Goal: Task Accomplishment & Management: Use online tool/utility

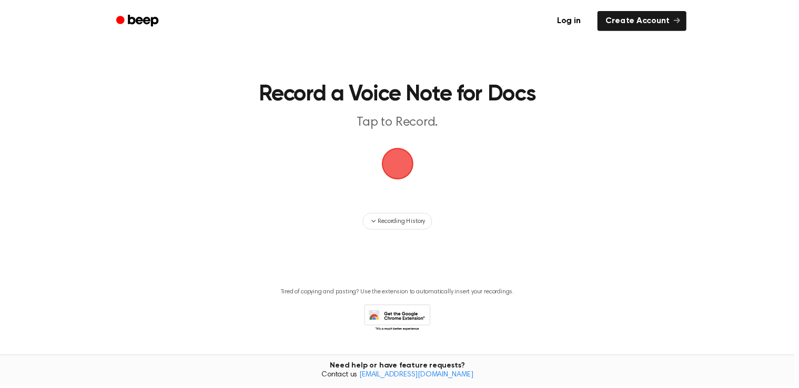
click at [397, 168] on span "button" at bounding box center [399, 164] width 29 height 29
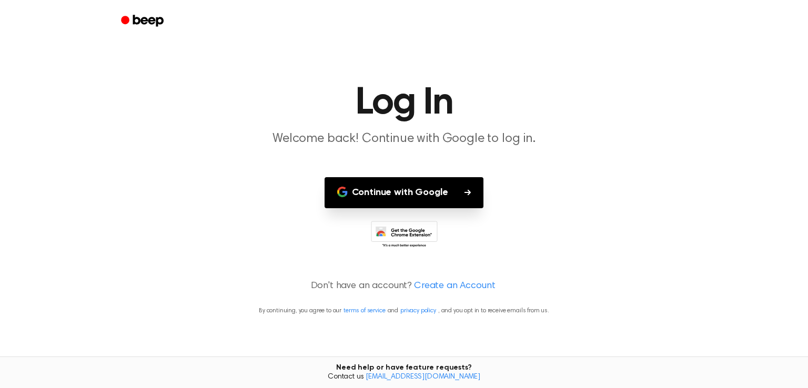
click at [406, 190] on button "Continue with Google" at bounding box center [403, 192] width 159 height 31
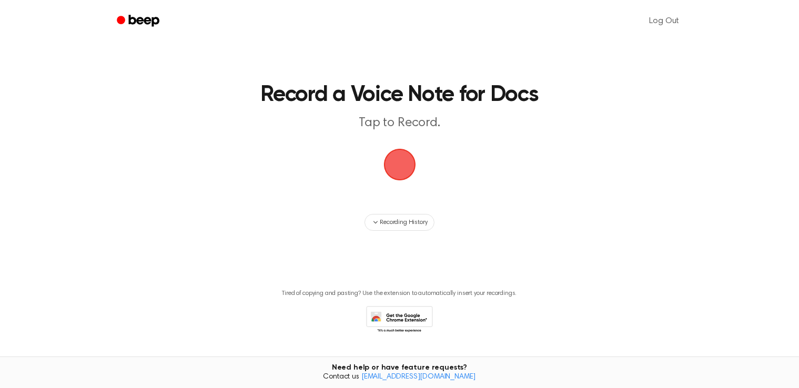
click at [390, 161] on span "button" at bounding box center [399, 164] width 29 height 29
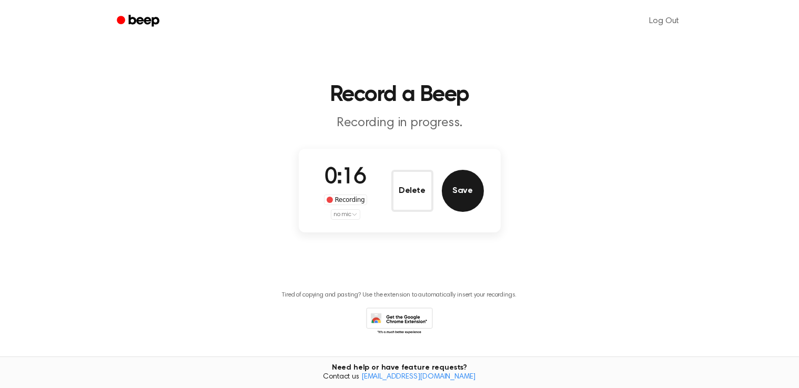
click at [455, 191] on button "Save" at bounding box center [463, 191] width 42 height 42
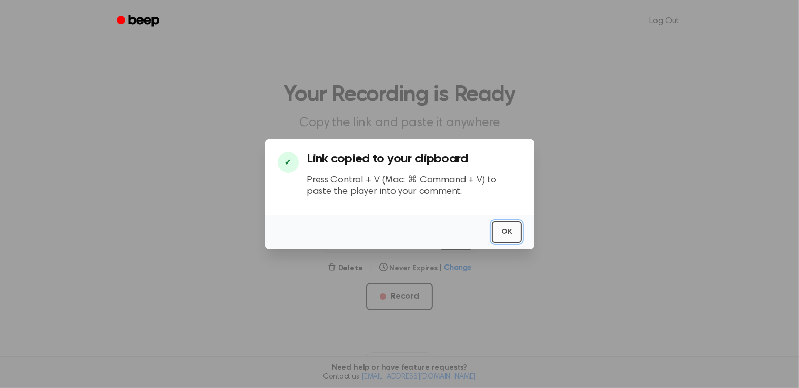
click at [511, 234] on button "OK" at bounding box center [507, 232] width 30 height 22
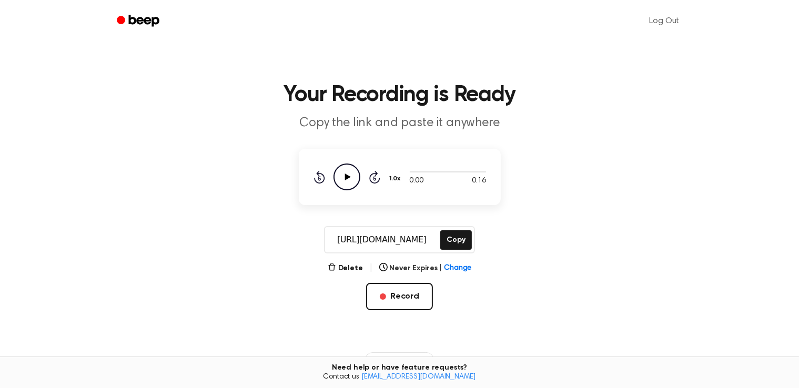
click at [347, 174] on icon "Play Audio" at bounding box center [346, 177] width 27 height 27
click at [343, 175] on icon "Pause Audio" at bounding box center [346, 177] width 27 height 27
click at [343, 175] on icon "Play Audio" at bounding box center [346, 177] width 27 height 27
click at [372, 179] on icon "Skip 5 seconds" at bounding box center [375, 177] width 12 height 14
click at [317, 177] on icon "Rewind 5 seconds" at bounding box center [319, 177] width 12 height 14
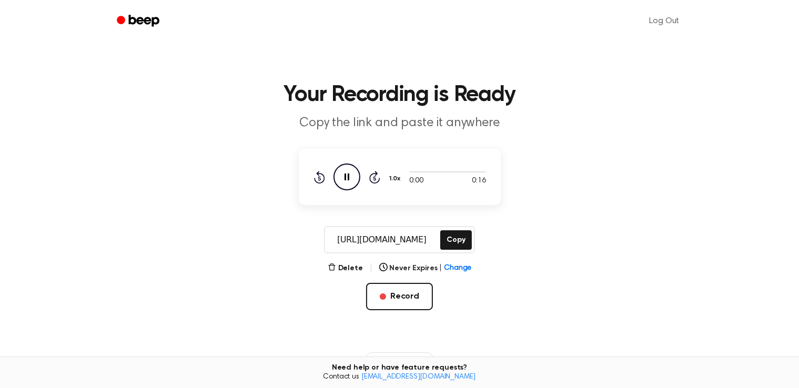
click at [347, 175] on icon "Pause Audio" at bounding box center [346, 177] width 27 height 27
click at [431, 175] on div at bounding box center [448, 171] width 76 height 8
click at [406, 173] on span at bounding box center [405, 172] width 8 height 8
click at [347, 174] on icon "Play Audio" at bounding box center [346, 177] width 27 height 27
click at [404, 300] on button "Record" at bounding box center [399, 296] width 67 height 27
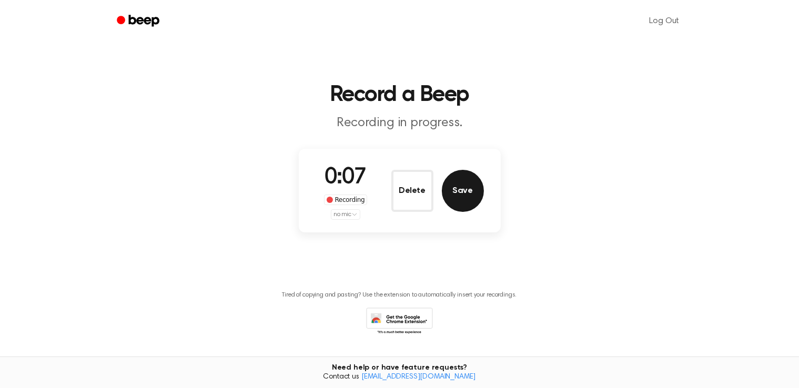
click at [465, 188] on button "Save" at bounding box center [463, 191] width 42 height 42
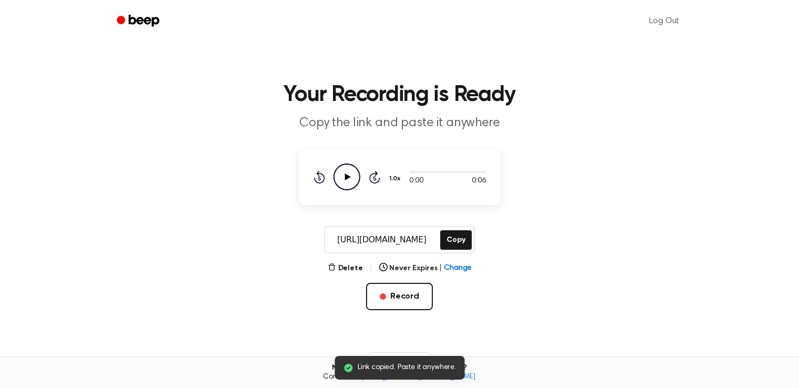
click at [344, 179] on icon "Play Audio" at bounding box center [346, 177] width 27 height 27
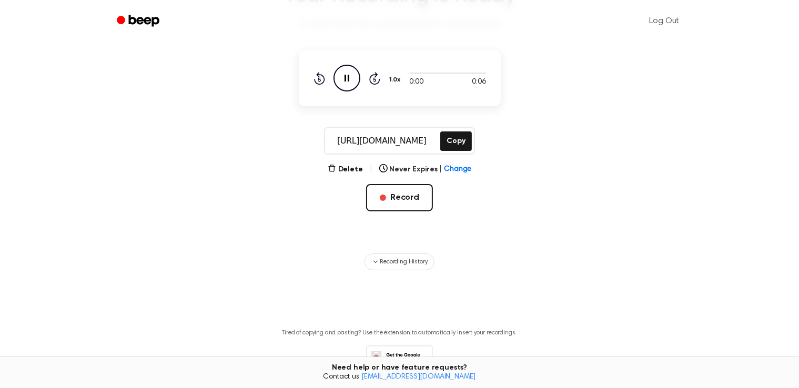
scroll to position [6, 0]
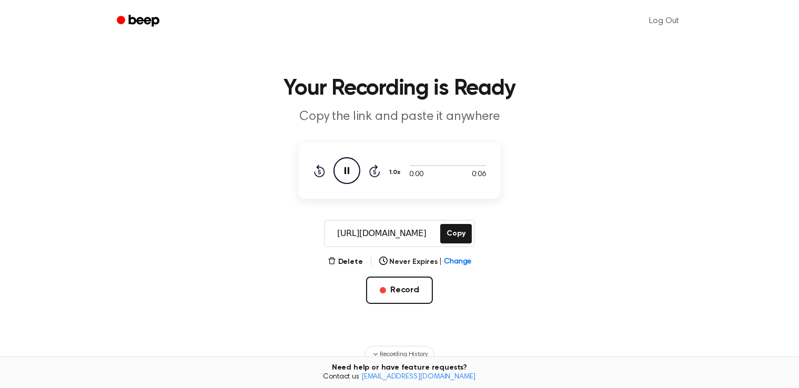
click at [404, 237] on input "https://beep.audio/PRNnlpe" at bounding box center [381, 233] width 113 height 25
click at [547, 205] on main "Your Recording is Ready Copy the link and paste it anywhere 0:00 0:06 1.0x Rewi…" at bounding box center [399, 245] width 799 height 503
click at [402, 120] on p "Copy the link and paste it anywhere" at bounding box center [400, 116] width 404 height 17
click at [356, 159] on icon "Pause Audio" at bounding box center [346, 170] width 27 height 27
click at [342, 177] on icon "Play Audio" at bounding box center [346, 170] width 27 height 27
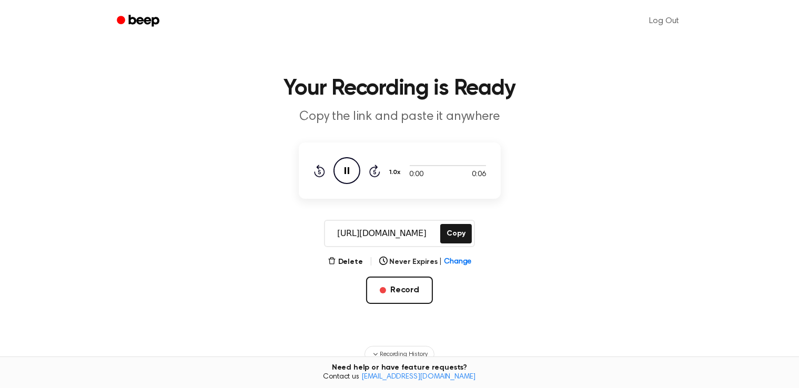
click at [143, 17] on icon "Beep" at bounding box center [139, 20] width 45 height 15
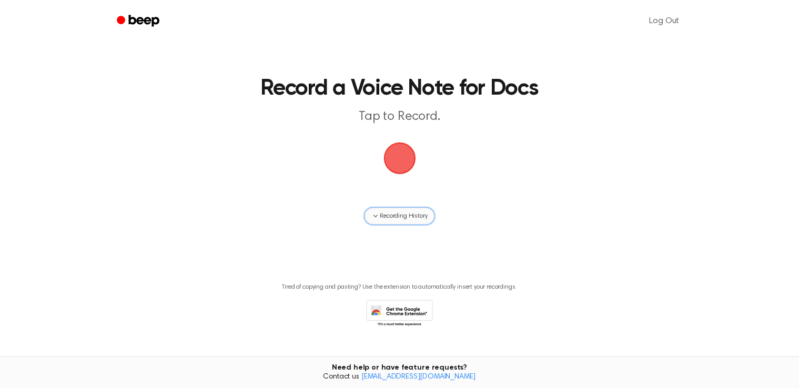
click at [408, 211] on span "Recording History" at bounding box center [403, 215] width 47 height 9
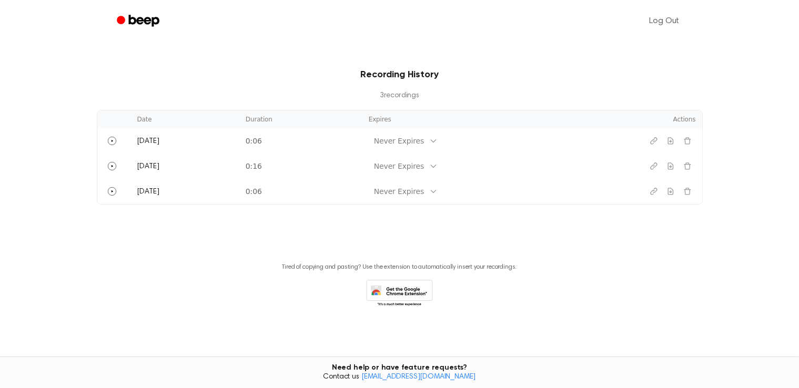
scroll to position [197, 0]
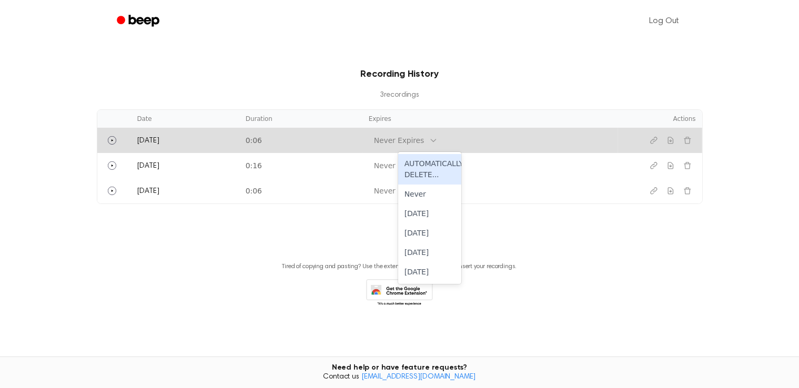
click at [410, 137] on div "Never Expires" at bounding box center [399, 140] width 50 height 11
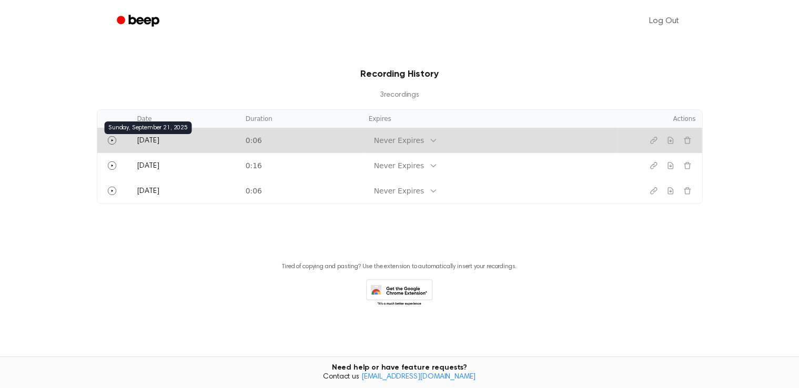
click at [138, 139] on span "[DATE]" at bounding box center [148, 140] width 22 height 7
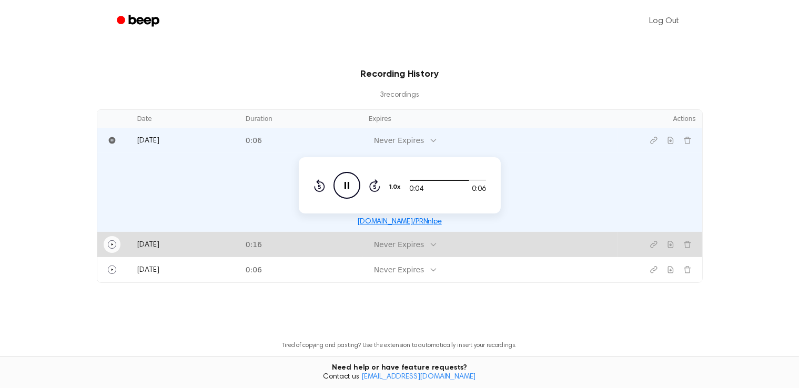
click at [109, 243] on icon "Play" at bounding box center [112, 244] width 8 height 8
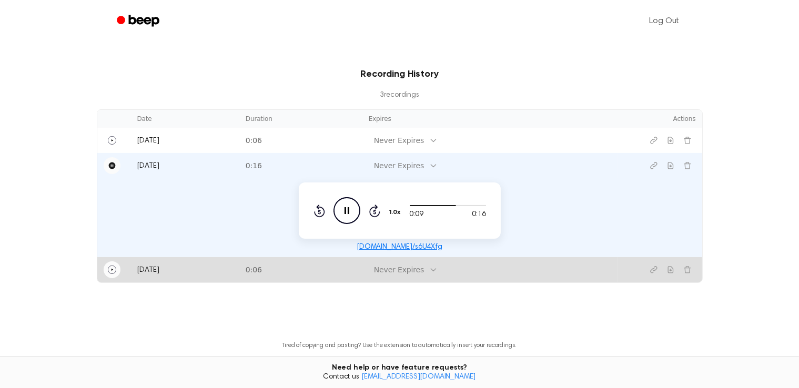
click at [109, 269] on icon "Play" at bounding box center [112, 270] width 8 height 8
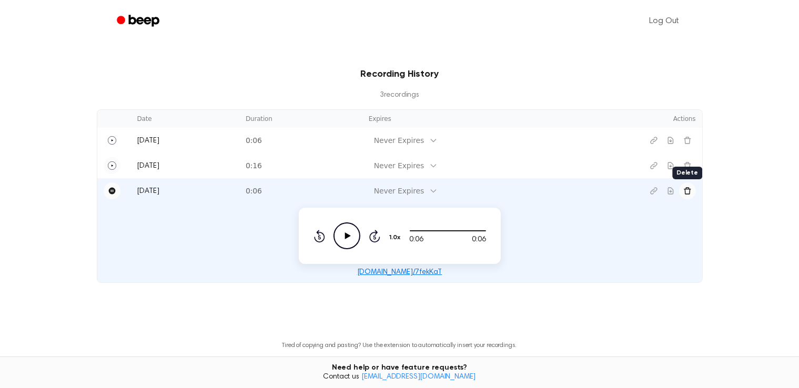
click at [685, 190] on icon "Delete recording" at bounding box center [687, 191] width 8 height 8
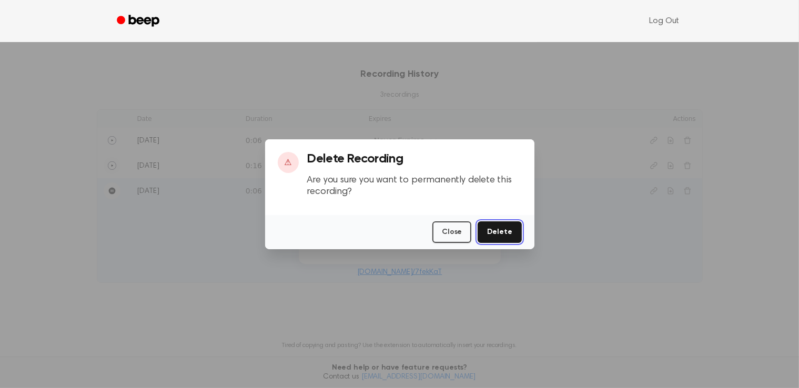
click at [510, 235] on button "Delete" at bounding box center [500, 232] width 44 height 22
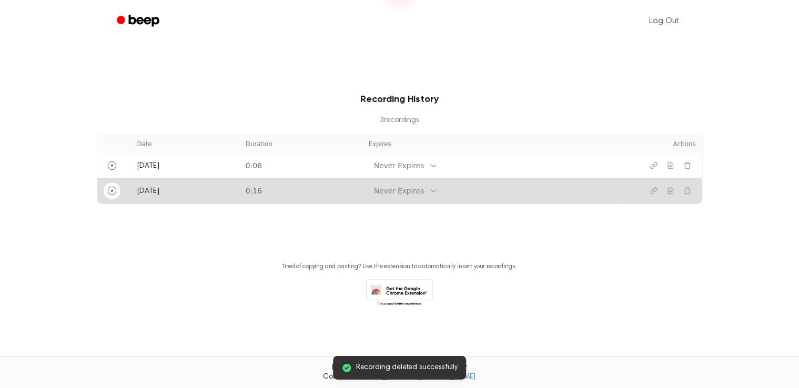
click at [109, 189] on icon "Play" at bounding box center [112, 191] width 8 height 8
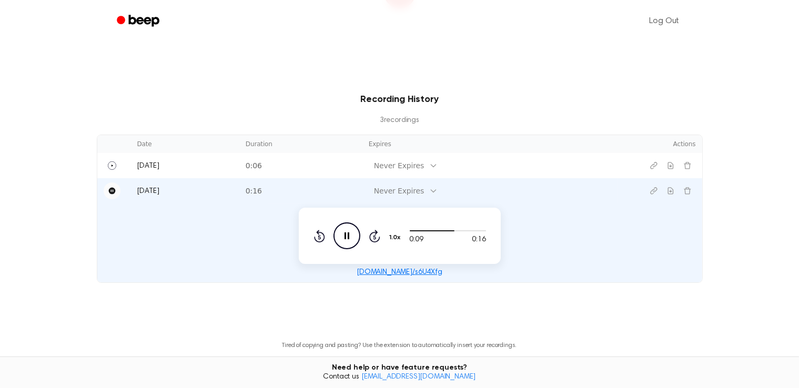
click at [404, 269] on link "beep.audio/s6U4Xfg" at bounding box center [400, 272] width 86 height 7
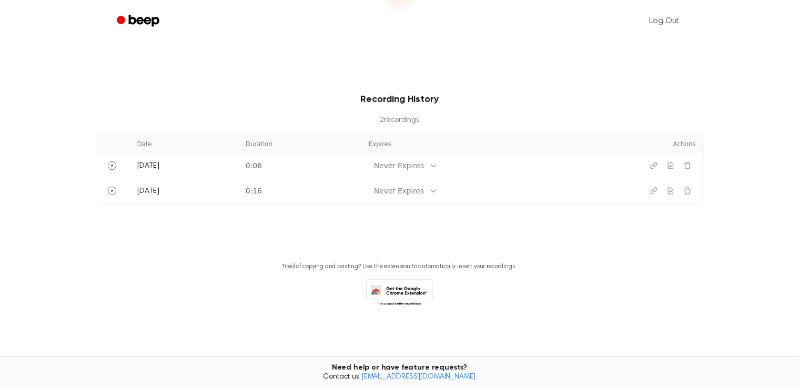
scroll to position [10, 0]
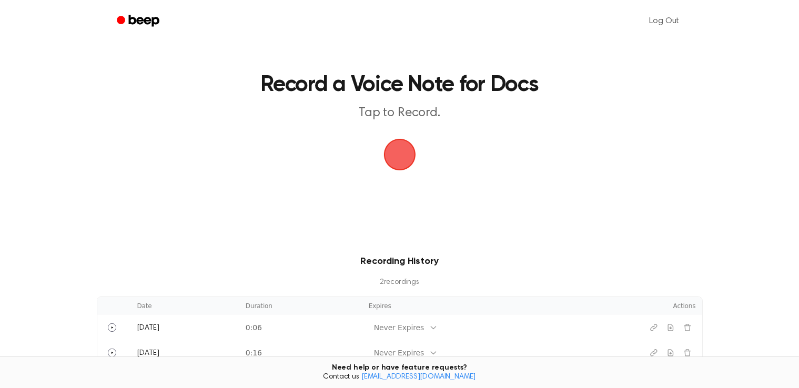
click at [405, 150] on span "button" at bounding box center [399, 155] width 36 height 36
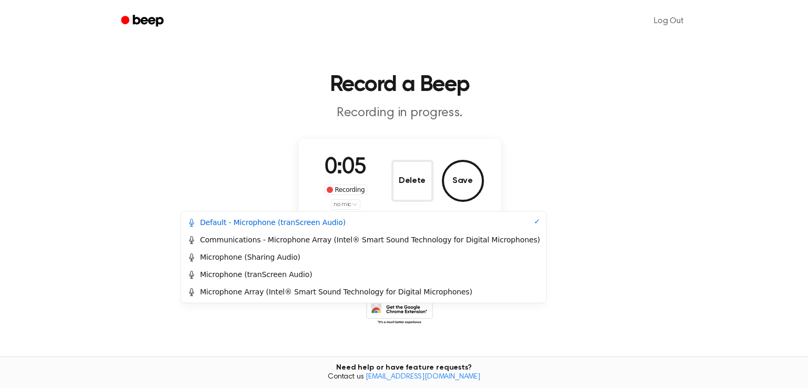
click at [348, 202] on html "Log Out Record a Beep Recording in progress. 0:05 Recording no mic Delete Save …" at bounding box center [404, 198] width 808 height 417
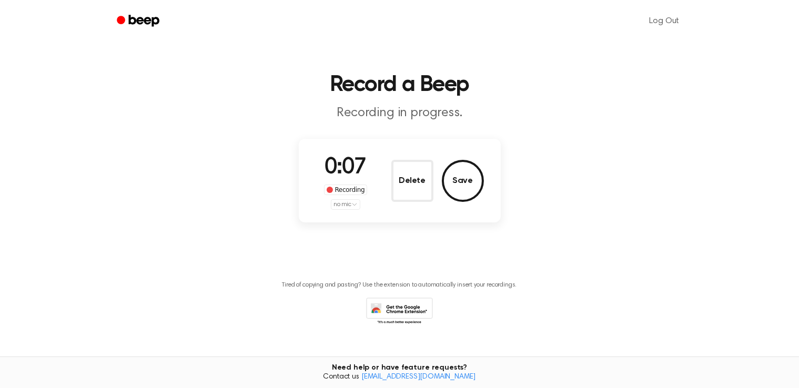
click at [459, 176] on html "Log Out Record a Beep Recording in progress. 0:07 Recording no mic Delete Save …" at bounding box center [399, 198] width 799 height 417
click at [463, 184] on button "Save" at bounding box center [463, 181] width 42 height 42
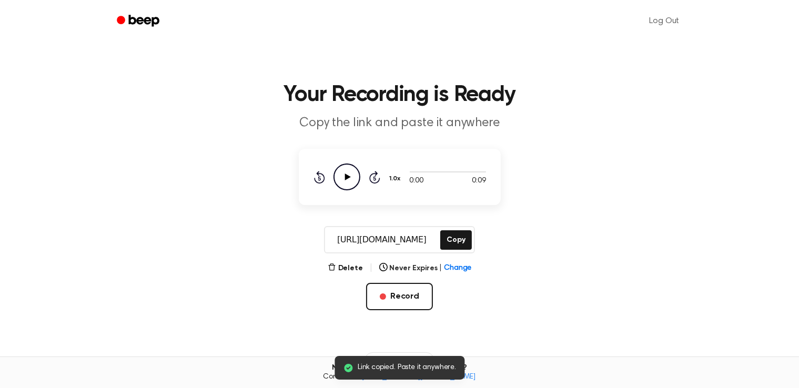
click at [137, 13] on link "Beep" at bounding box center [138, 21] width 59 height 21
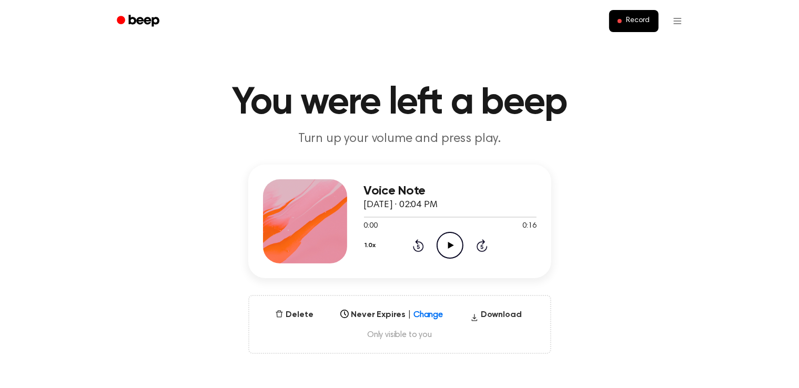
click at [446, 240] on icon "Play Audio" at bounding box center [450, 245] width 27 height 27
click at [474, 242] on div "1.0x Rewind 5 seconds Pause Audio Skip 5 seconds" at bounding box center [450, 245] width 172 height 27
click at [482, 245] on icon at bounding box center [482, 247] width 3 height 4
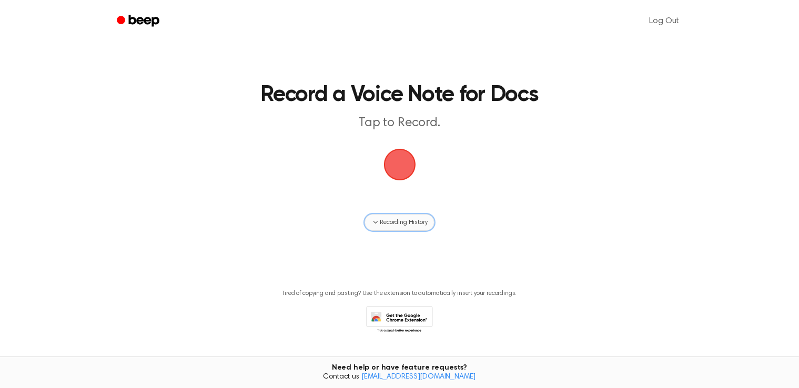
click at [427, 218] on span "Recording History" at bounding box center [403, 222] width 47 height 9
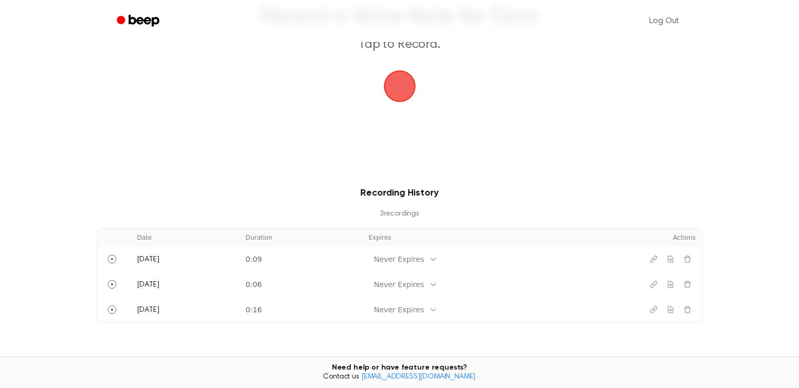
scroll to position [197, 0]
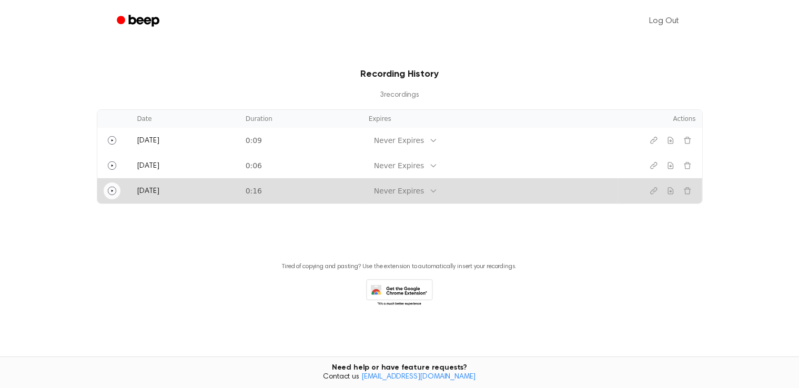
click at [109, 194] on circle "Play" at bounding box center [112, 191] width 8 height 8
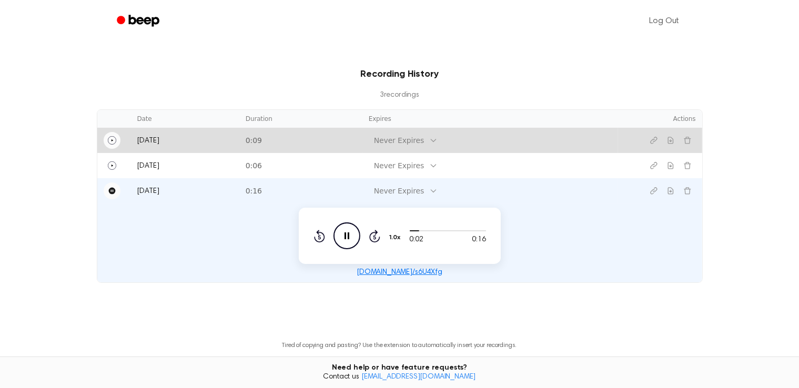
click at [118, 135] on button "Play" at bounding box center [112, 140] width 17 height 17
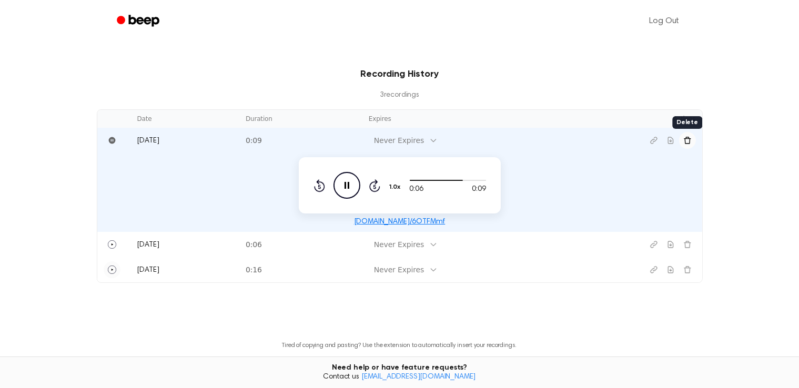
click at [686, 140] on icon "Delete recording" at bounding box center [687, 140] width 8 height 8
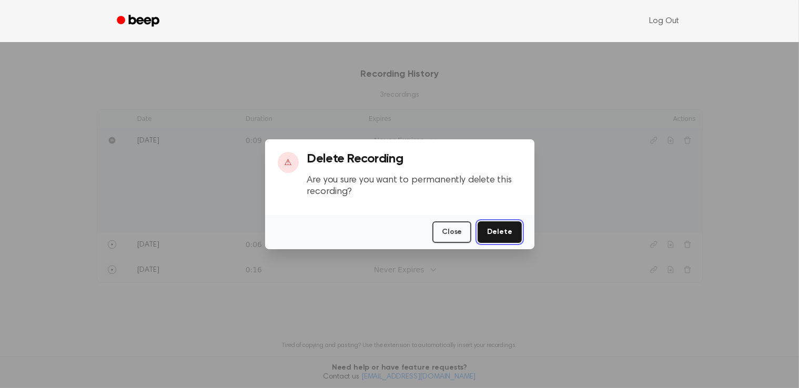
click at [509, 236] on button "Delete" at bounding box center [500, 232] width 44 height 22
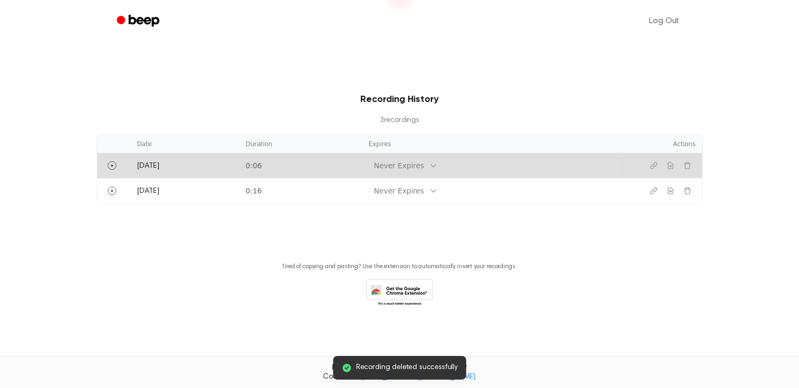
scroll to position [172, 0]
click at [687, 167] on icon "Delete recording" at bounding box center [687, 165] width 8 height 8
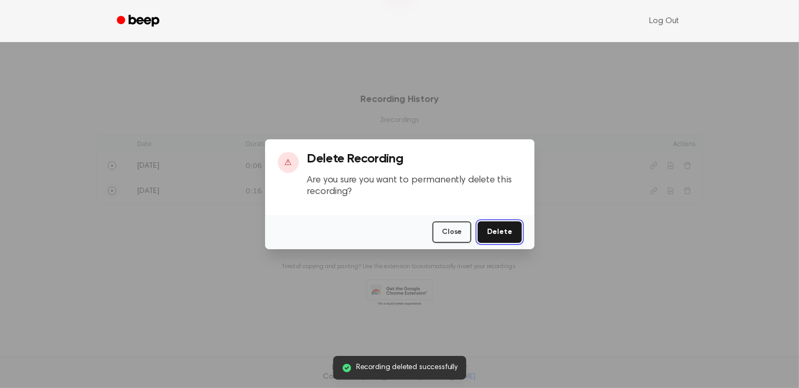
click at [501, 232] on button "Delete" at bounding box center [500, 232] width 44 height 22
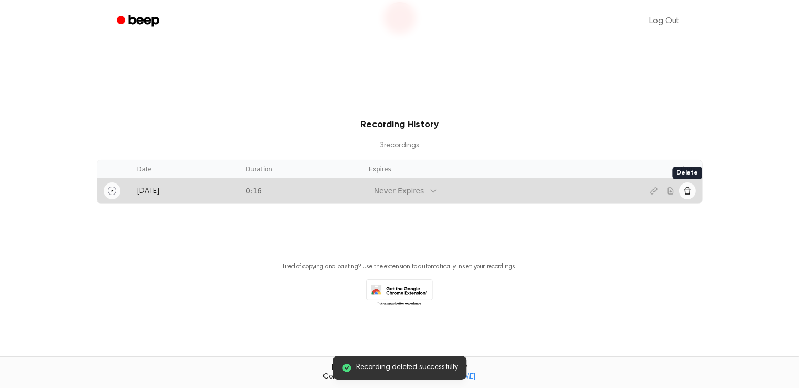
click at [686, 192] on icon "Delete recording" at bounding box center [687, 191] width 8 height 8
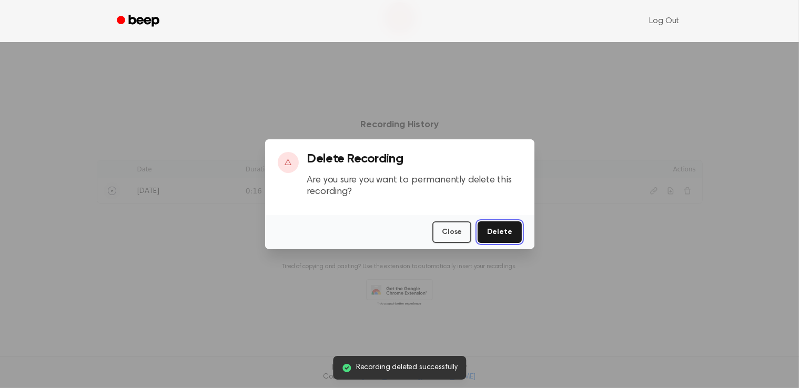
click at [500, 230] on button "Delete" at bounding box center [500, 232] width 44 height 22
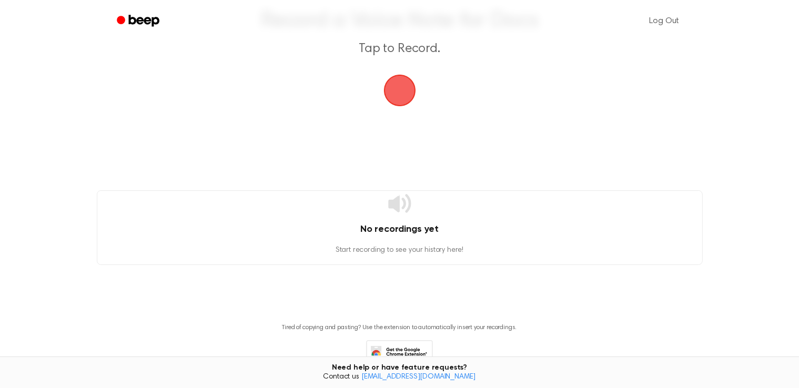
scroll to position [0, 0]
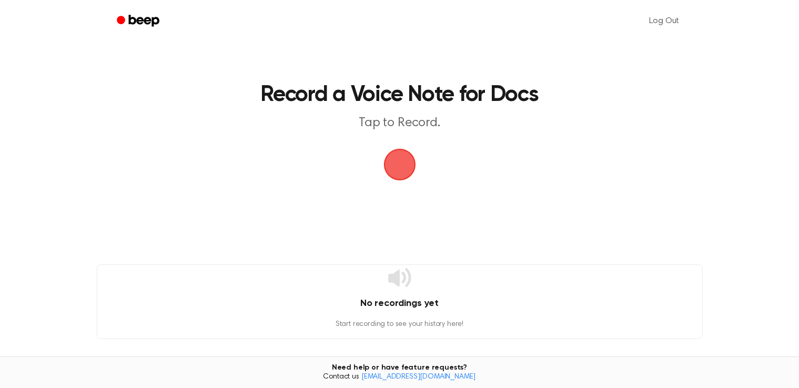
click at [393, 161] on span "button" at bounding box center [399, 165] width 34 height 34
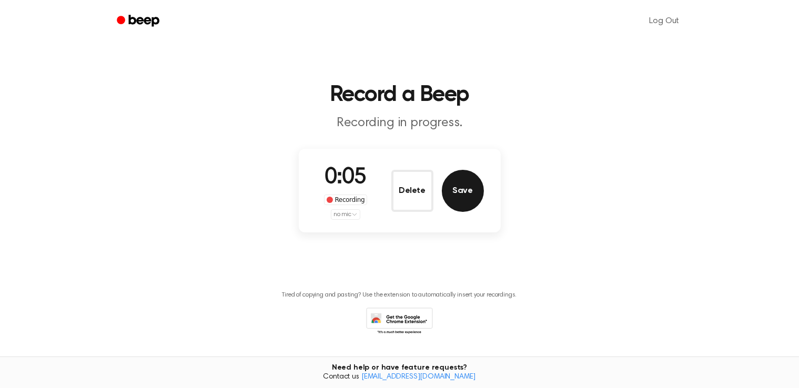
click at [453, 189] on button "Save" at bounding box center [463, 191] width 42 height 42
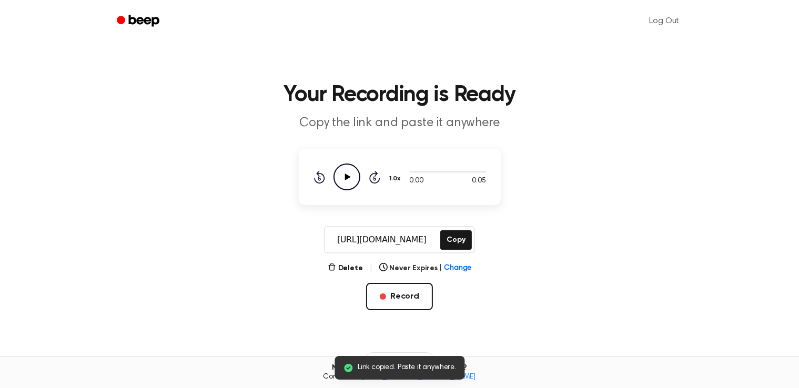
click at [344, 177] on icon "Play Audio" at bounding box center [346, 177] width 27 height 27
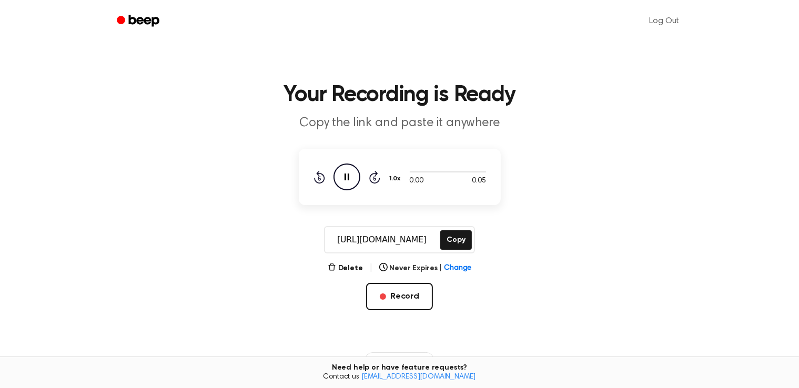
click at [154, 20] on icon "Beep" at bounding box center [139, 20] width 45 height 15
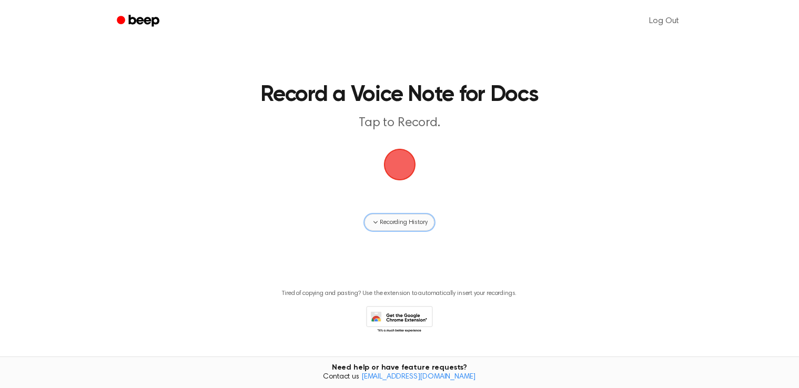
click at [398, 222] on span "Recording History" at bounding box center [403, 222] width 47 height 9
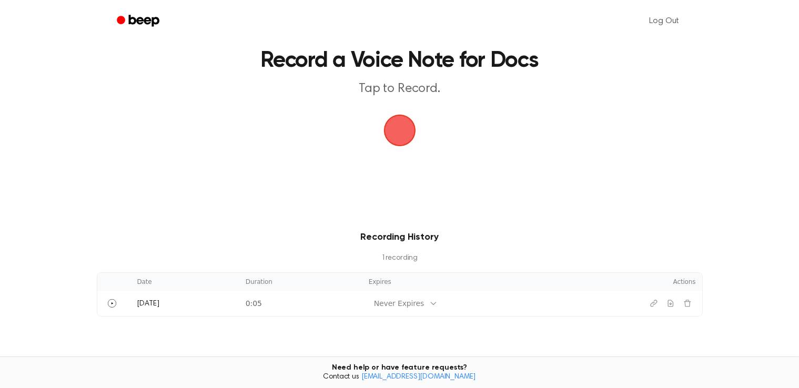
scroll to position [53, 0]
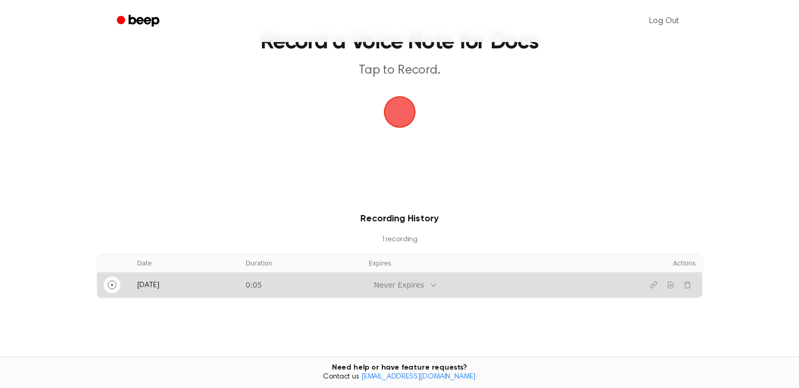
click at [112, 286] on icon "Play" at bounding box center [112, 285] width 8 height 8
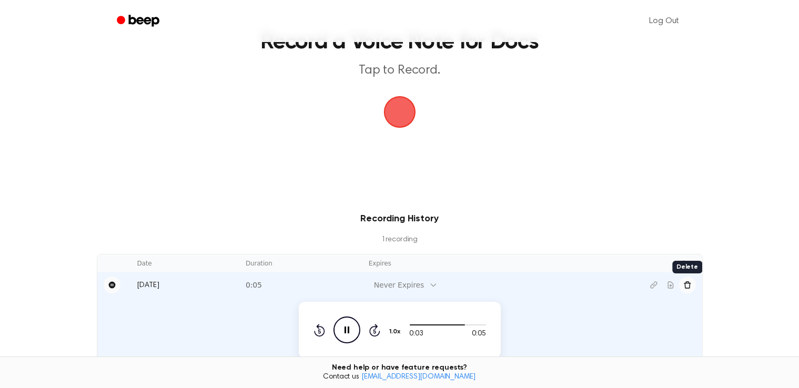
click at [686, 281] on icon "Delete recording" at bounding box center [687, 285] width 8 height 8
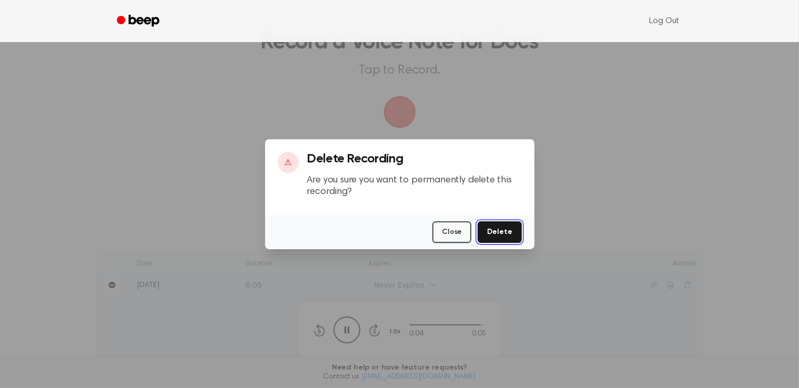
click at [499, 237] on button "Delete" at bounding box center [500, 232] width 44 height 22
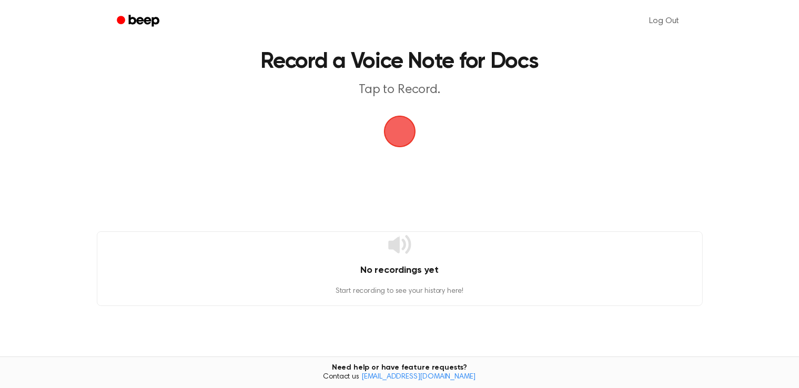
scroll to position [0, 0]
